Goal: Task Accomplishment & Management: Complete application form

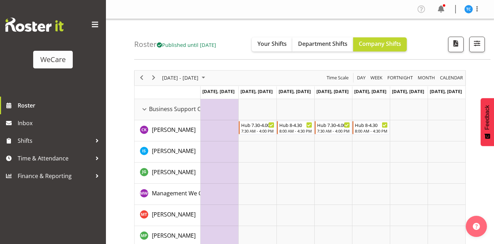
scroll to position [2267, 0]
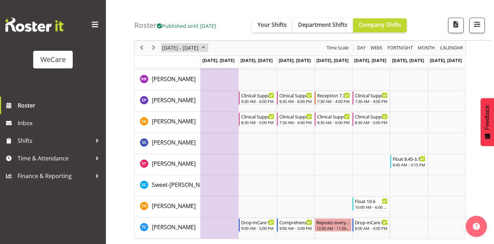
click at [199, 48] on span "Oct 27 - Nov 02, 2025" at bounding box center [180, 48] width 38 height 9
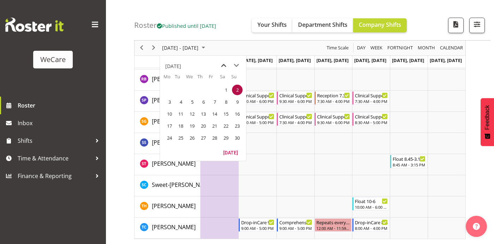
click at [223, 66] on span "previous month" at bounding box center [224, 65] width 12 height 13
click at [182, 101] on span "7" at bounding box center [180, 102] width 11 height 11
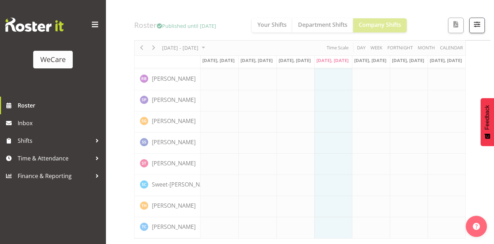
scroll to position [2212, 0]
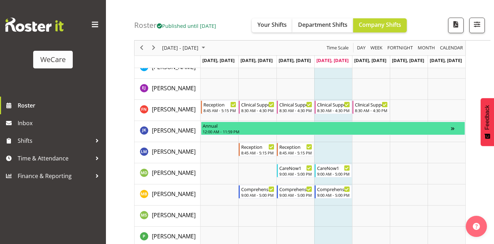
scroll to position [866, 0]
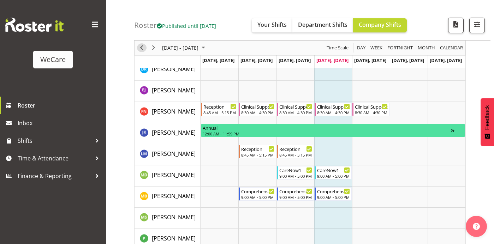
click at [142, 49] on span "Previous" at bounding box center [141, 48] width 8 height 9
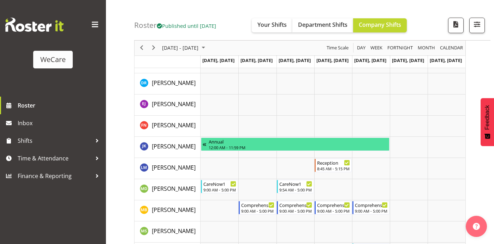
scroll to position [880, 0]
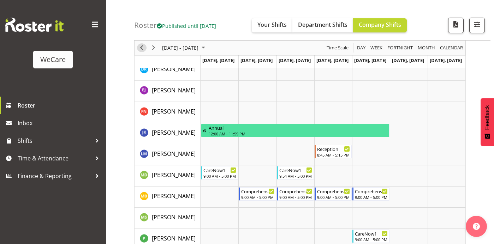
click at [141, 46] on span "Previous" at bounding box center [141, 48] width 8 height 9
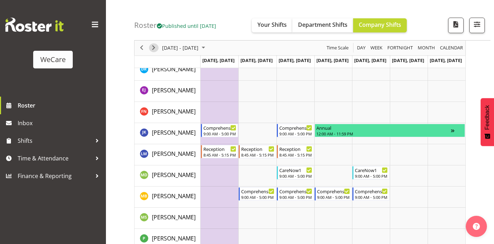
click at [154, 47] on span "Next" at bounding box center [153, 48] width 8 height 9
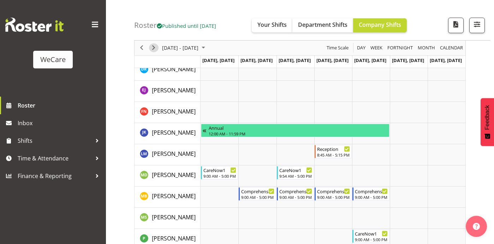
click at [154, 47] on span "Next" at bounding box center [153, 48] width 8 height 9
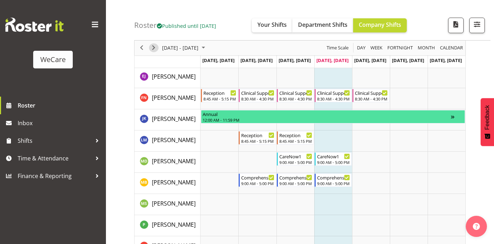
click at [154, 50] on span "Next" at bounding box center [153, 48] width 8 height 9
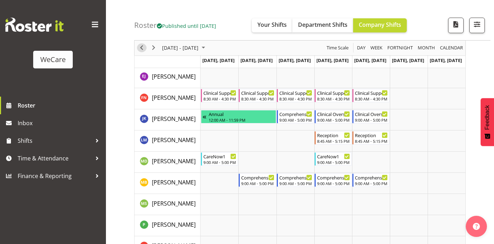
click at [142, 46] on span "Previous" at bounding box center [141, 48] width 8 height 9
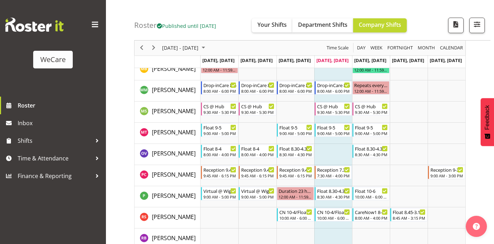
scroll to position [2212, 0]
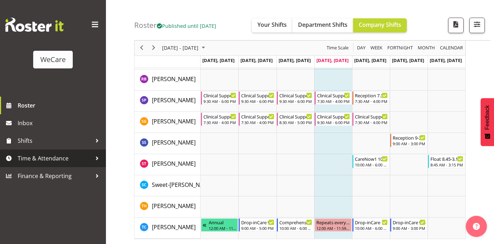
click at [46, 157] on span "Time & Attendance" at bounding box center [55, 158] width 74 height 11
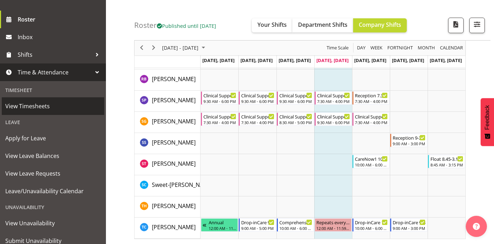
scroll to position [97, 0]
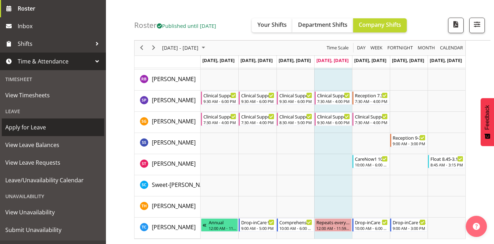
click at [34, 129] on span "Apply for Leave" at bounding box center [52, 127] width 95 height 11
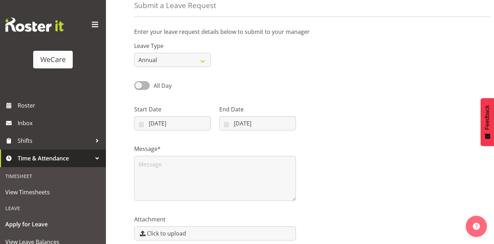
scroll to position [38, 0]
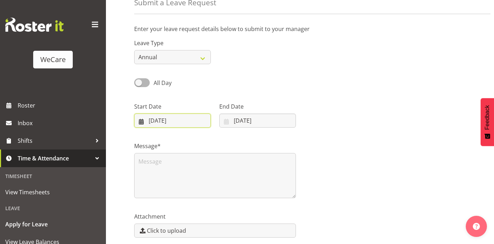
click at [189, 119] on input "09/10/2025" at bounding box center [172, 121] width 77 height 14
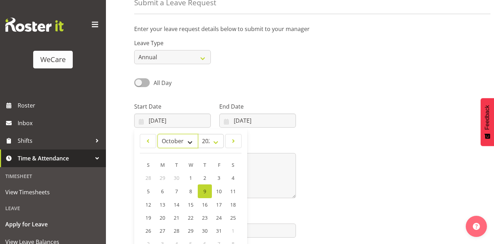
click at [189, 143] on select "January February March April May June July August September October November De…" at bounding box center [177, 141] width 41 height 14
select select "1"
click at [157, 134] on select "January February March April May June July August September October November De…" at bounding box center [177, 141] width 41 height 14
click at [217, 142] on select "2035 2034 2033 2032 2031 2030 2029 2028 2027 2026 2025 2024 2023 2022 2021 2020…" at bounding box center [211, 141] width 26 height 14
select select "2026"
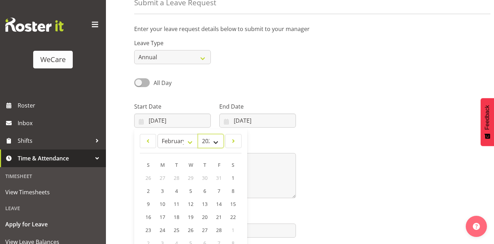
click at [198, 134] on select "2035 2034 2033 2032 2031 2030 2029 2028 2027 2026 2025 2024 2023 2022 2021 2020…" at bounding box center [211, 141] width 26 height 14
click at [150, 191] on link "8" at bounding box center [148, 191] width 14 height 13
type input "08/02/2026"
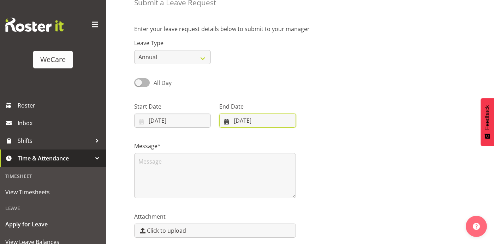
click at [274, 118] on input "09/10/2025" at bounding box center [257, 121] width 77 height 14
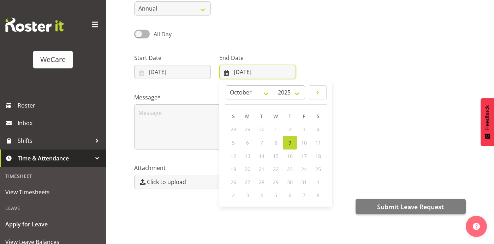
scroll to position [96, 0]
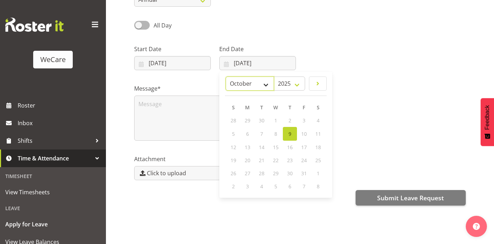
click at [266, 83] on select "January February March April May June July August September October November De…" at bounding box center [250, 84] width 48 height 14
select select "1"
click at [226, 77] on select "January February March April May June July August September October November De…" at bounding box center [250, 84] width 48 height 14
click at [296, 84] on select "2035 2034 2033 2032 2031 2030 2029 2028 2027 2026 2025" at bounding box center [289, 84] width 31 height 14
select select "2026"
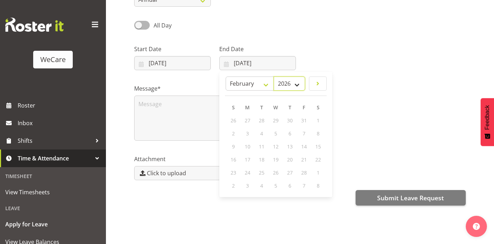
click at [274, 77] on select "2035 2034 2033 2032 2031 2030 2029 2028 2027 2026 2025" at bounding box center [289, 84] width 31 height 14
click at [234, 157] on span "22" at bounding box center [234, 159] width 6 height 7
type input "22/02/2026"
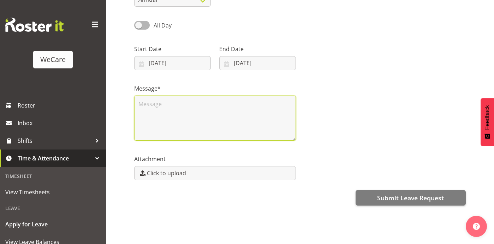
click at [170, 109] on textarea at bounding box center [215, 118] width 162 height 45
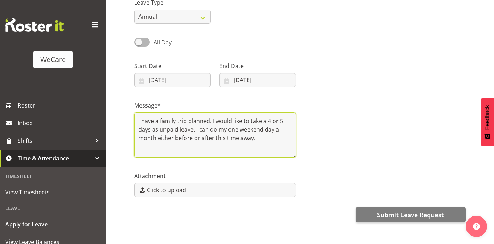
scroll to position [78, 0]
click at [267, 123] on textarea "I have a family trip planned. I would like to take a 4 or 5 days as unpaid leav…" at bounding box center [215, 135] width 162 height 45
click at [193, 131] on textarea "I have a family trip planned. I would like to take 4 or 5 days as unpaid leave.…" at bounding box center [215, 135] width 162 height 45
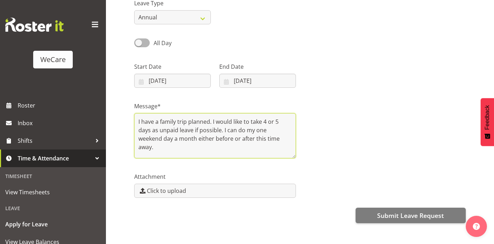
click at [171, 137] on textarea "I have a family trip planned. I would like to take 4 or 5 days as unpaid leave …" at bounding box center [215, 135] width 162 height 45
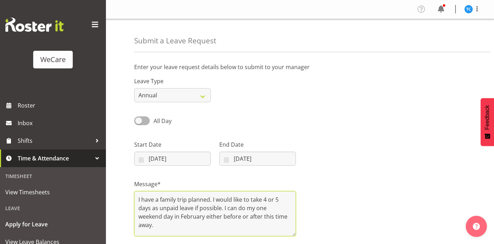
scroll to position [4, 0]
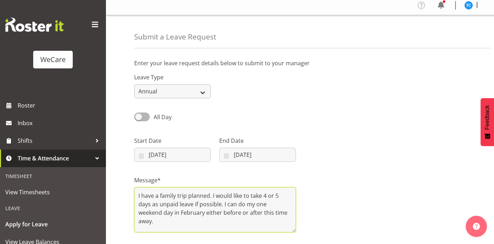
type textarea "I have a family trip planned. I would like to take 4 or 5 days as unpaid leave …"
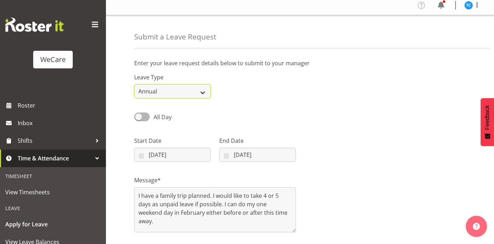
click at [203, 95] on select "Annual Sick Leave Without Pay Bereavement Domestic Violence Parental Jury Servi…" at bounding box center [172, 91] width 77 height 14
click at [134, 84] on select "Annual Sick Leave Without Pay Bereavement Domestic Violence Parental Jury Servi…" at bounding box center [172, 91] width 77 height 14
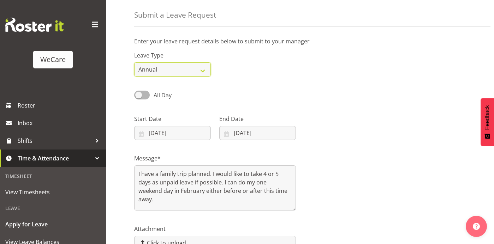
scroll to position [28, 0]
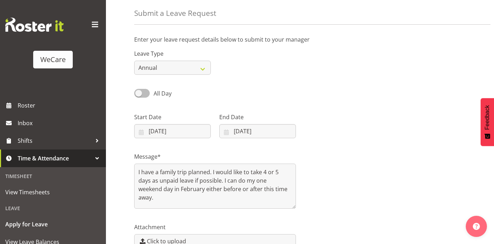
click at [146, 91] on span at bounding box center [142, 93] width 16 height 9
click at [139, 91] on input "All Day" at bounding box center [136, 93] width 5 height 5
checkbox input "true"
type input "09/10/2025"
click at [138, 94] on span at bounding box center [142, 93] width 16 height 9
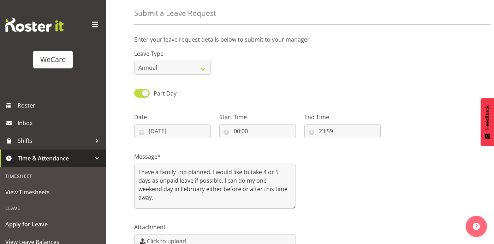
click at [138, 94] on input "Part Day" at bounding box center [136, 93] width 5 height 5
checkbox input "false"
type input "08/02/2026"
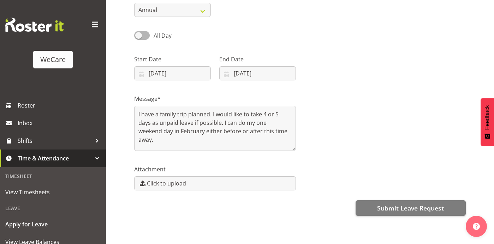
scroll to position [86, 0]
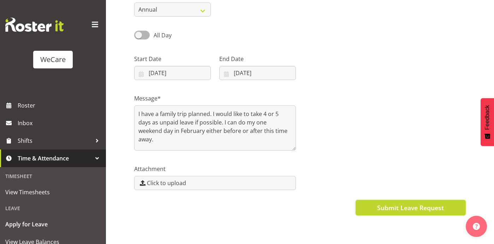
click at [387, 211] on span "Submit Leave Request" at bounding box center [410, 207] width 67 height 9
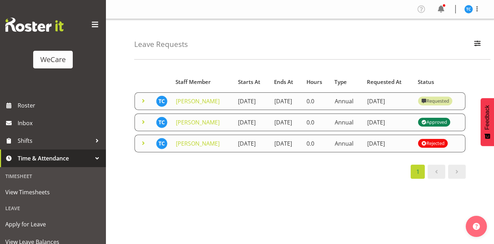
click at [143, 148] on span at bounding box center [143, 143] width 8 height 8
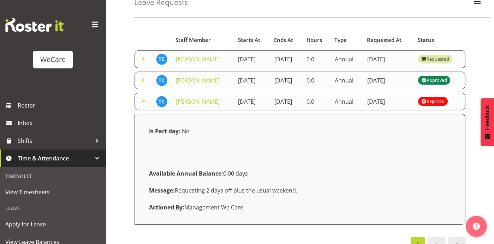
scroll to position [41, 0]
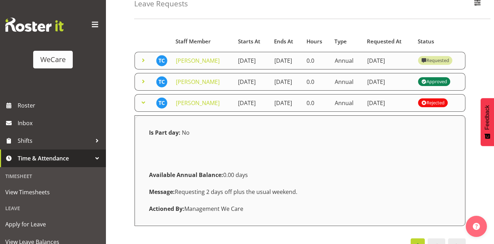
click at [116, 127] on div "Leave Requests Search Search for a particular employee Status All Approved Requ…" at bounding box center [300, 142] width 388 height 328
click at [145, 107] on span at bounding box center [143, 103] width 8 height 8
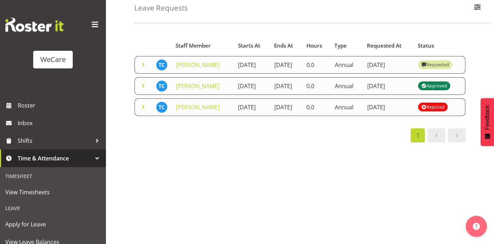
scroll to position [33, 0]
